Goal: Information Seeking & Learning: Learn about a topic

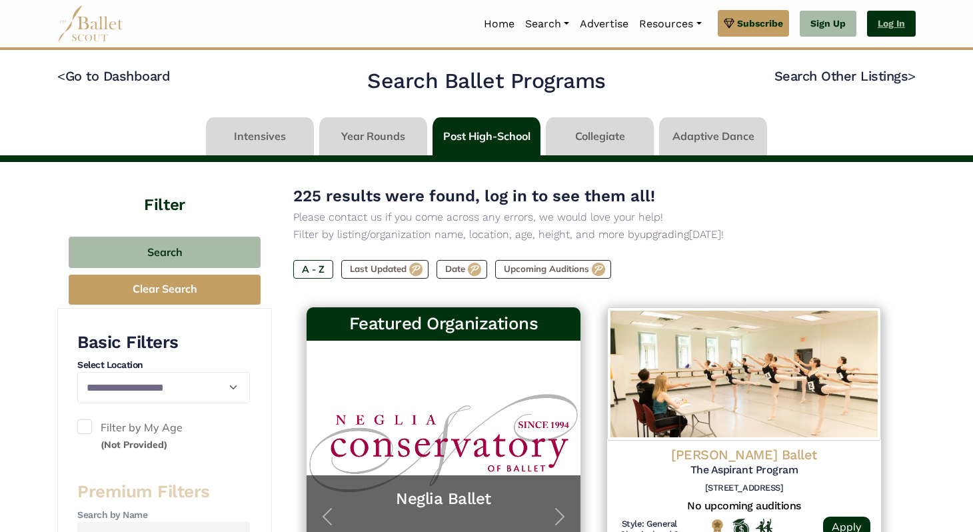
click at [869, 23] on link "Log In" at bounding box center [891, 24] width 49 height 27
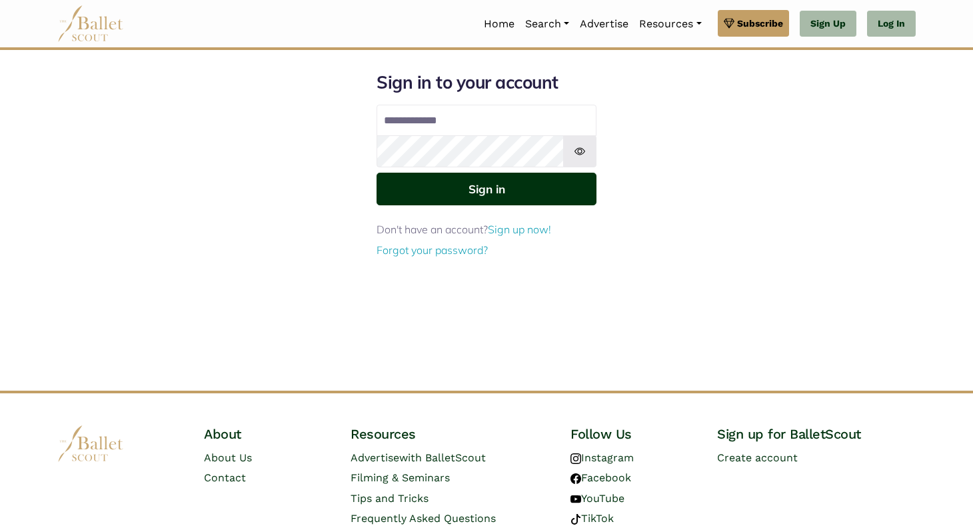
type input "**********"
click at [454, 195] on button "Sign in" at bounding box center [486, 189] width 220 height 33
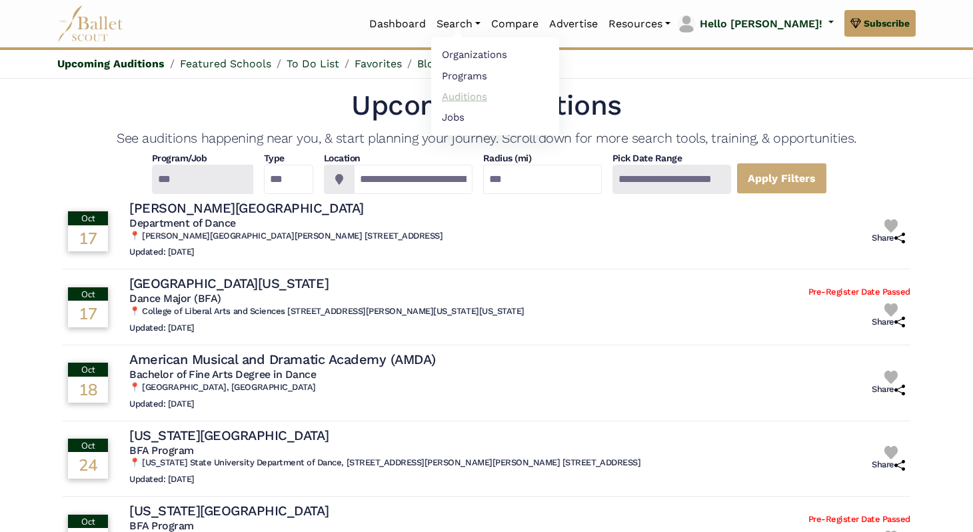
click at [500, 96] on link "Auditions" at bounding box center [495, 96] width 128 height 21
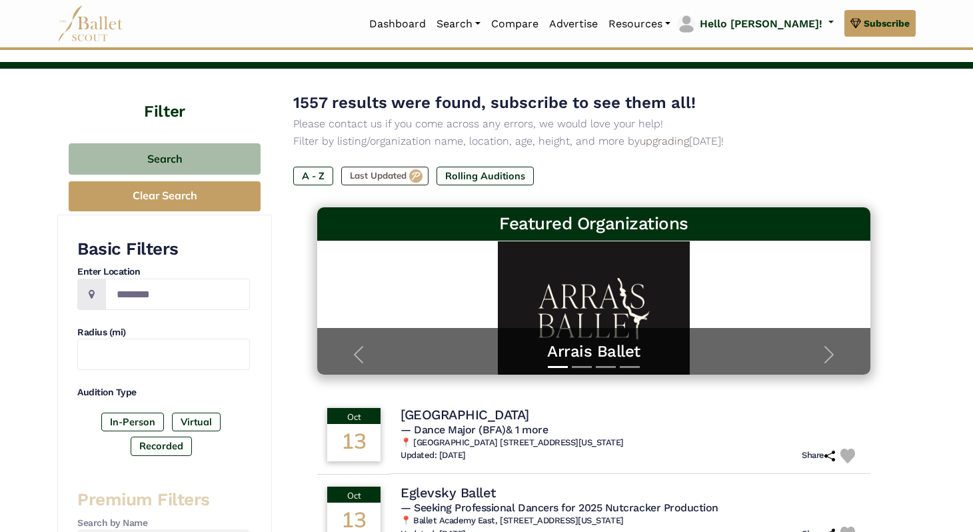
scroll to position [52, 0]
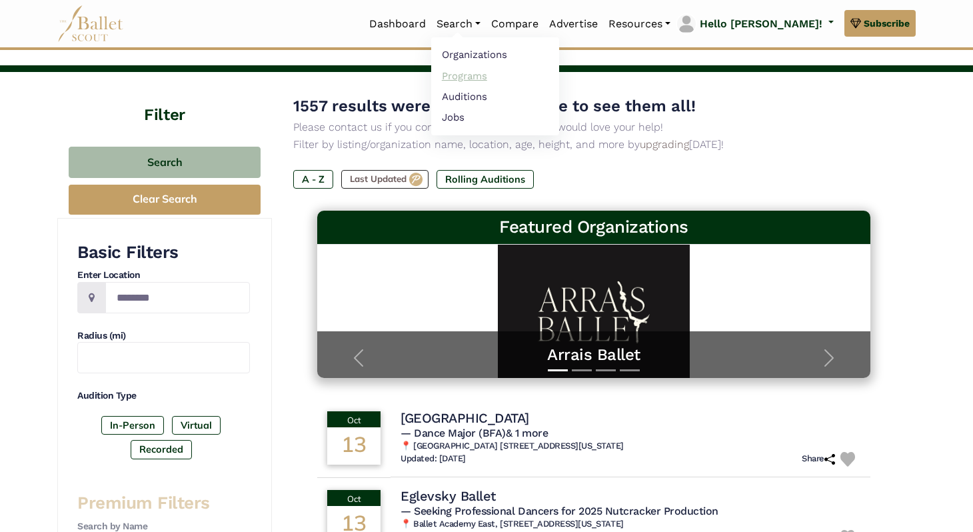
click at [513, 73] on link "Programs" at bounding box center [495, 75] width 128 height 21
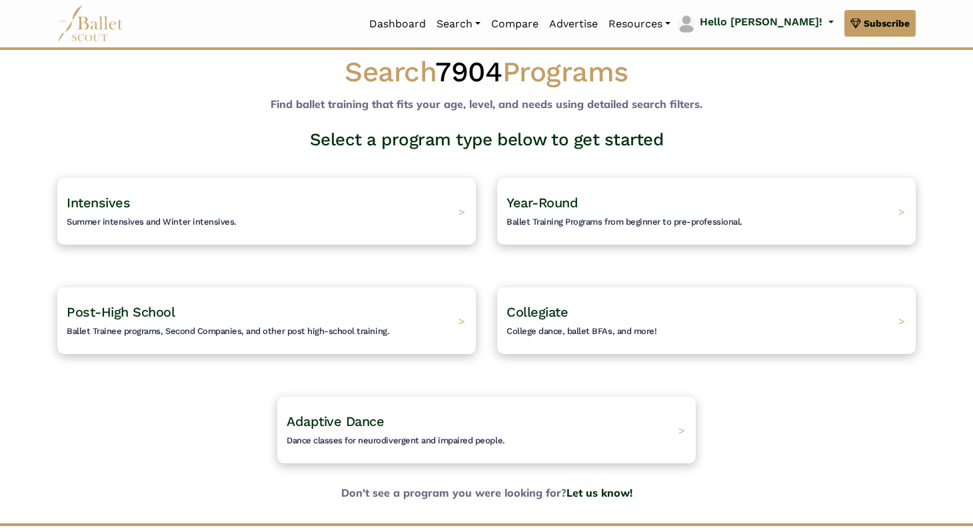
scroll to position [29, 0]
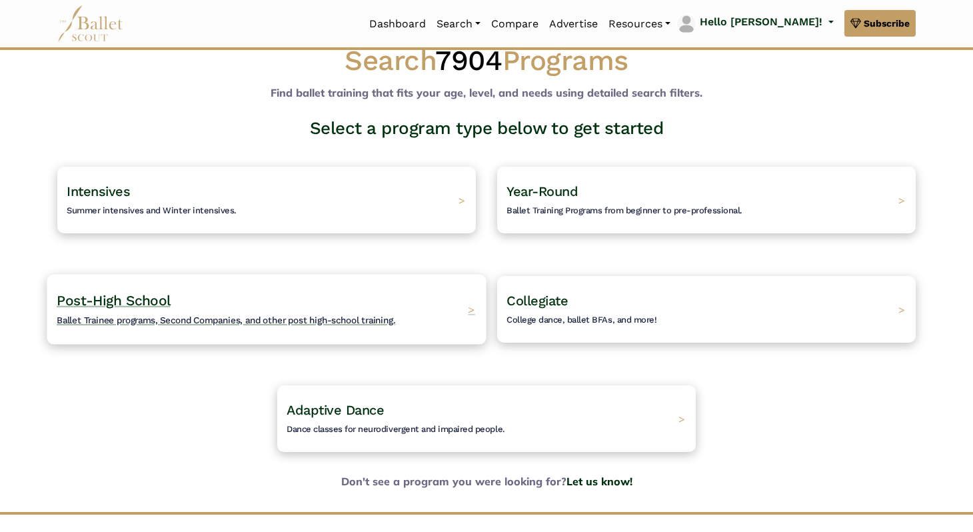
click at [414, 296] on div "Post-High School Ballet Trainee programs, Second Companies, and other post high…" at bounding box center [266, 309] width 439 height 70
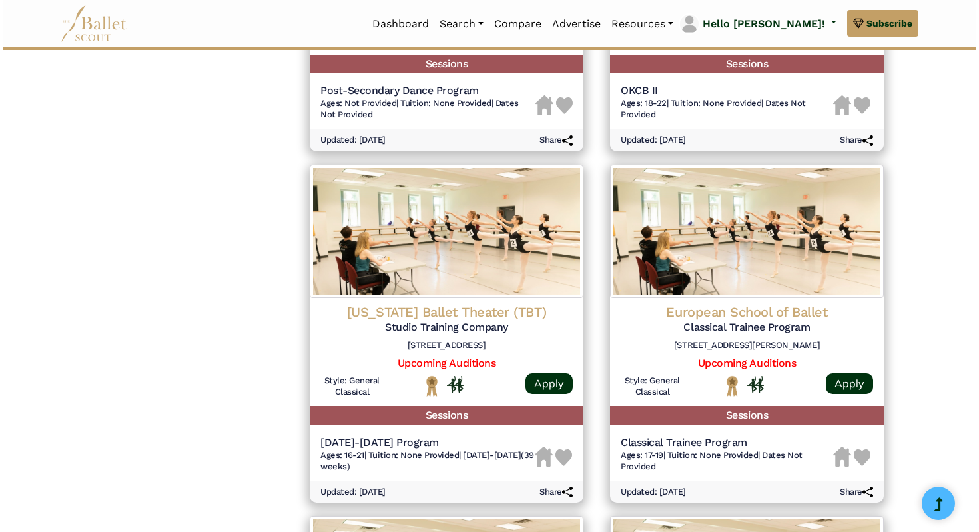
scroll to position [1210, 0]
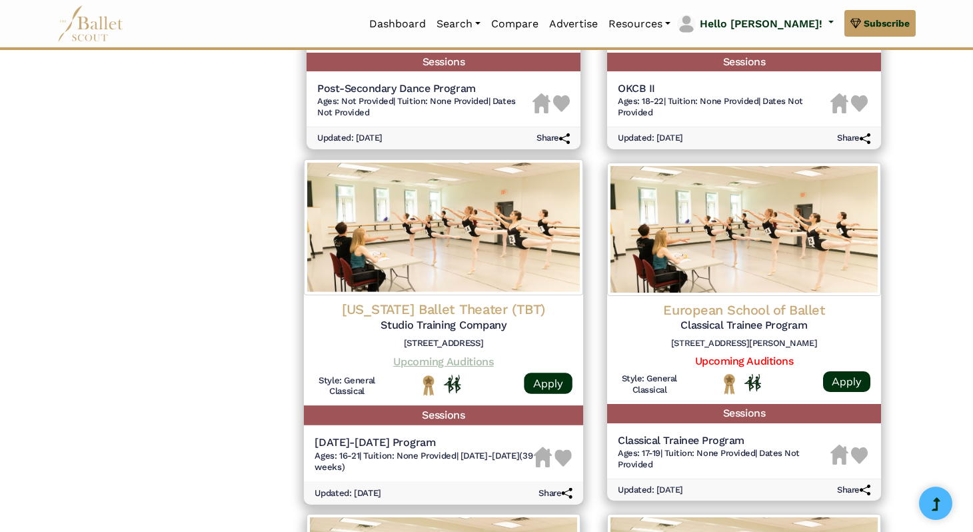
click at [424, 361] on link "Upcoming Auditions" at bounding box center [443, 360] width 100 height 13
click at [417, 264] on img at bounding box center [443, 227] width 279 height 136
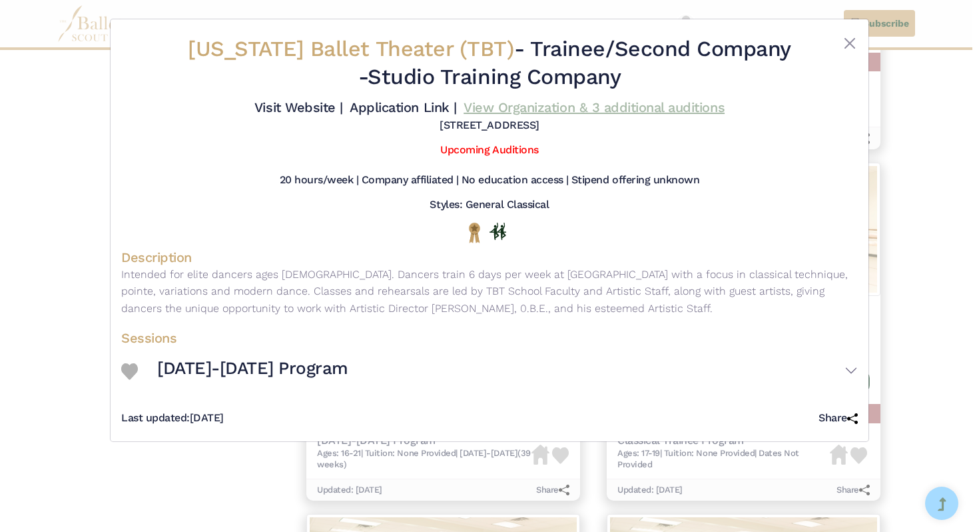
click at [509, 107] on link "View Organization & 3 additional auditions" at bounding box center [594, 107] width 261 height 16
click at [399, 53] on span "Texas Ballet Theater (TBT)" at bounding box center [351, 48] width 326 height 25
click at [473, 151] on link "Upcoming Auditions" at bounding box center [489, 149] width 98 height 13
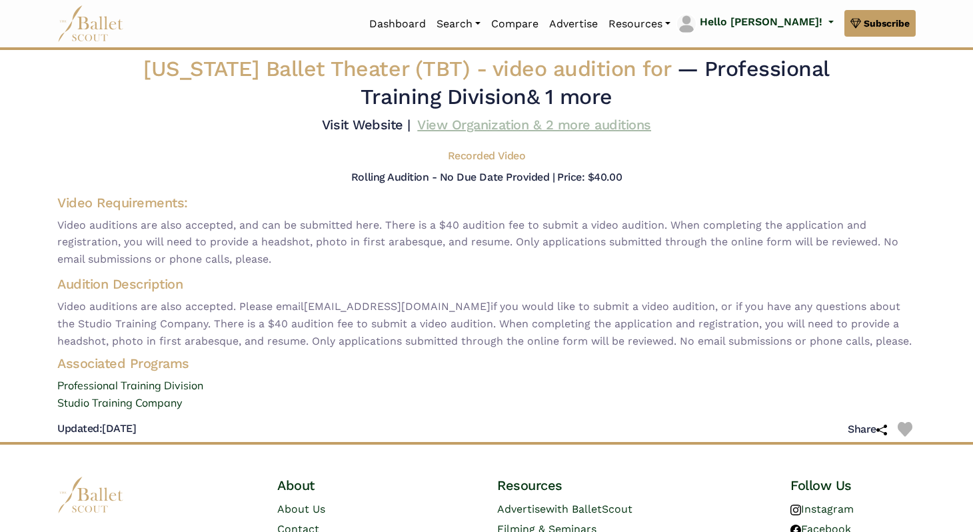
click at [599, 127] on link "View Organization & 2 more auditions" at bounding box center [534, 125] width 234 height 16
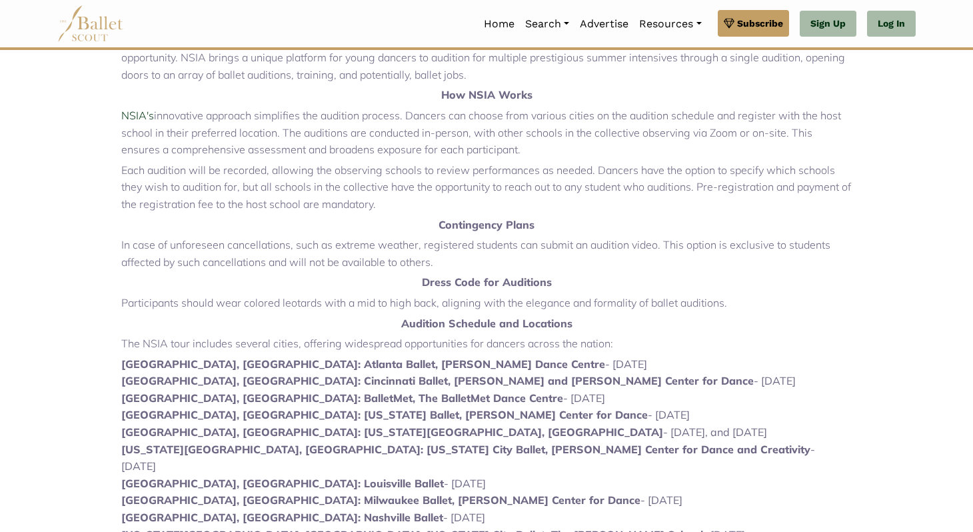
scroll to position [454, 0]
